Goal: Navigation & Orientation: Find specific page/section

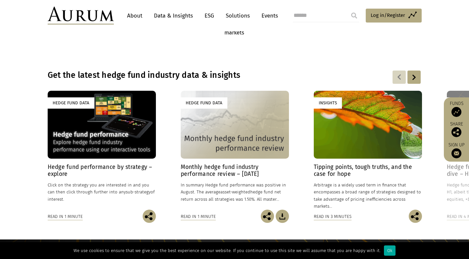
scroll to position [431, 0]
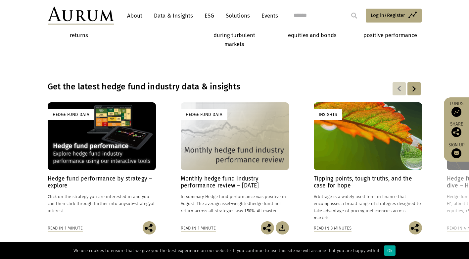
click at [414, 87] on div at bounding box center [414, 88] width 13 height 13
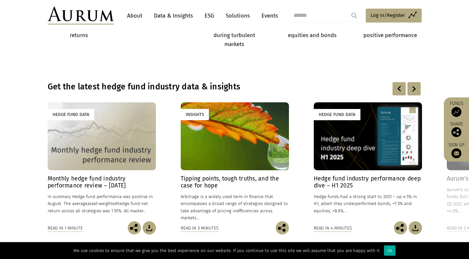
click at [414, 87] on div at bounding box center [414, 88] width 13 height 13
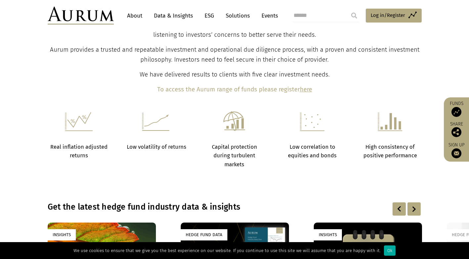
scroll to position [302, 0]
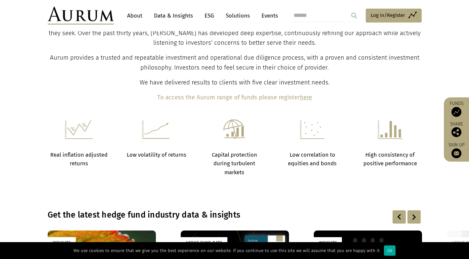
click at [228, 15] on link "Solutions" at bounding box center [238, 16] width 31 height 12
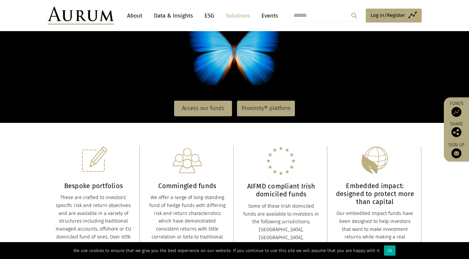
scroll to position [99, 0]
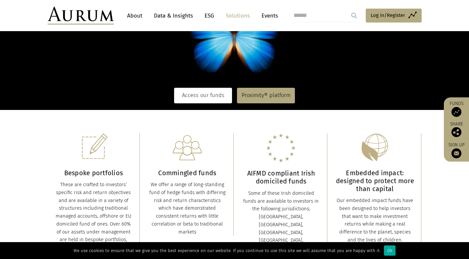
click at [200, 92] on link "Access our funds" at bounding box center [203, 95] width 58 height 15
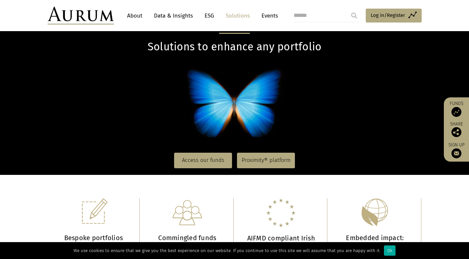
scroll to position [33, 0]
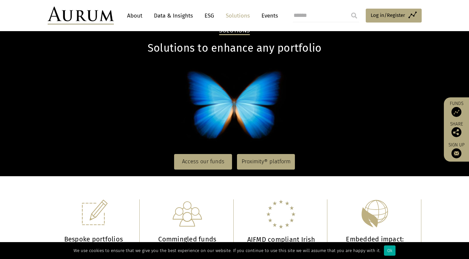
click at [134, 17] on link "About" at bounding box center [135, 16] width 22 height 12
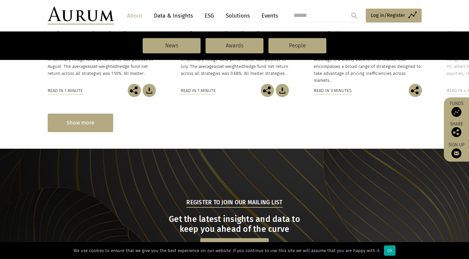
scroll to position [596, 0]
